Goal: Information Seeking & Learning: Learn about a topic

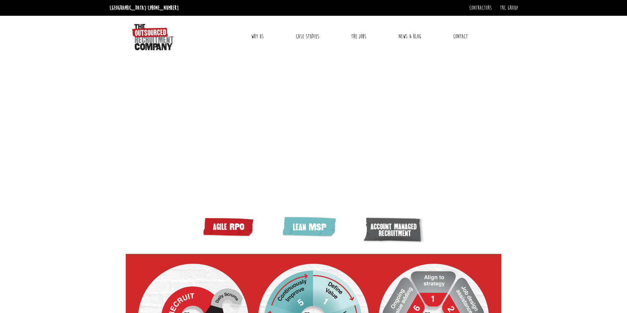
drag, startPoint x: 122, startPoint y: 197, endPoint x: 142, endPoint y: -29, distance: 226.6
click at [149, 43] on img at bounding box center [152, 37] width 41 height 26
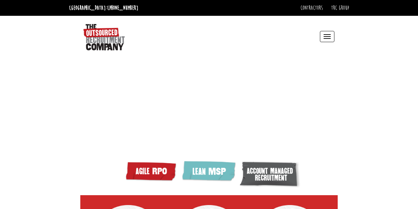
click at [332, 37] on button "Toggle navigation" at bounding box center [327, 36] width 14 height 11
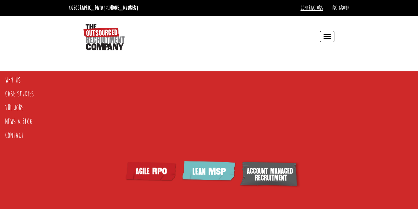
click at [313, 11] on link "Contractors" at bounding box center [311, 7] width 22 height 7
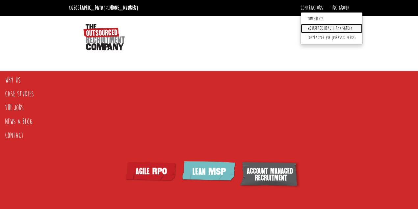
click at [320, 31] on link "Workplace health and safety" at bounding box center [332, 29] width 62 height 10
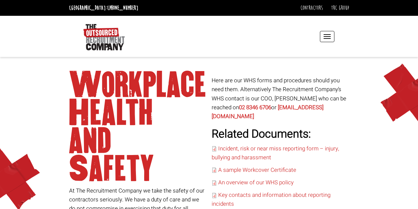
click at [314, 12] on div "Contractors Timesheets Workplace health and safety Contractor Hub (Jurassic Per…" at bounding box center [324, 8] width 48 height 11
click at [315, 7] on link "Contractors" at bounding box center [311, 7] width 22 height 7
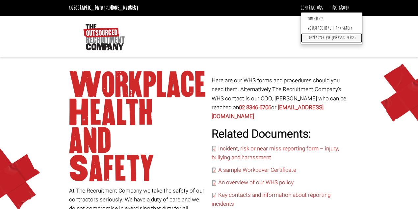
click at [324, 39] on link "Contractor Hub (Jurassic Perks)" at bounding box center [332, 38] width 62 height 10
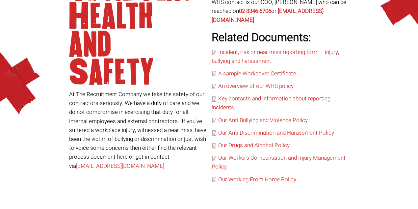
scroll to position [51, 0]
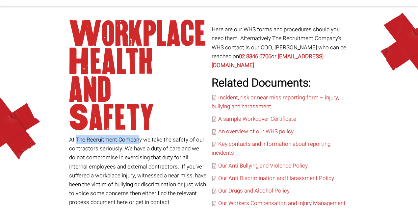
drag, startPoint x: 140, startPoint y: 139, endPoint x: 76, endPoint y: 139, distance: 63.8
click at [76, 139] on p "At The Recruitment Company we take the safety of our contractors seriously. We …" at bounding box center [138, 175] width 138 height 81
click at [134, 137] on p "At The Recruitment Company we take the safety of our contractors seriously. We …" at bounding box center [138, 175] width 138 height 81
drag, startPoint x: 142, startPoint y: 139, endPoint x: 76, endPoint y: 142, distance: 66.5
click at [76, 142] on p "At The Recruitment Company we take the safety of our contractors seriously. We …" at bounding box center [138, 175] width 138 height 81
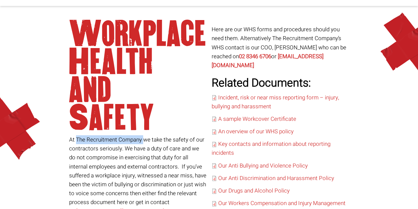
copy p "The Recruitment Company"
